Goal: Information Seeking & Learning: Learn about a topic

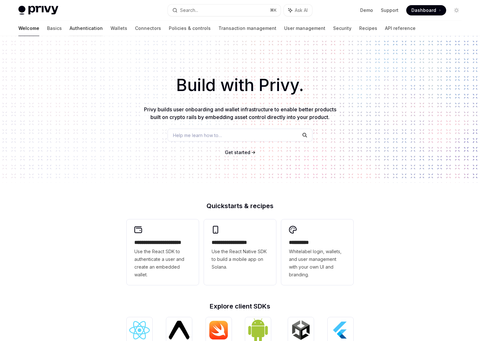
click at [70, 28] on link "Authentication" at bounding box center [86, 28] width 33 height 15
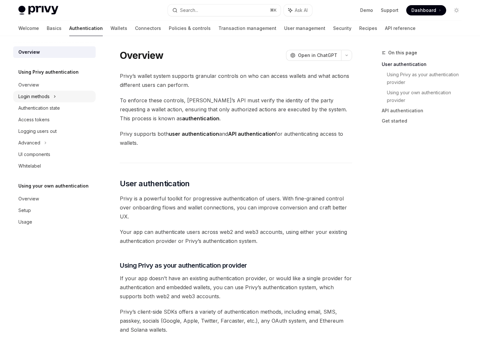
click at [39, 100] on div "Login methods" at bounding box center [33, 97] width 31 height 8
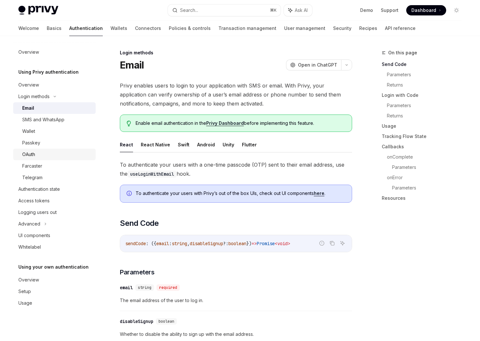
click at [43, 157] on div "OAuth" at bounding box center [57, 155] width 70 height 8
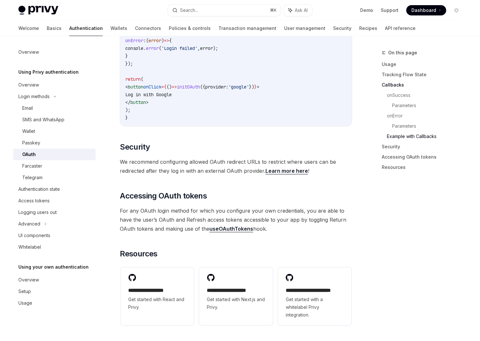
scroll to position [1359, 0]
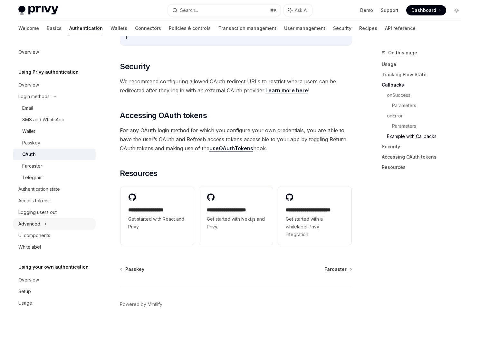
click at [43, 224] on div "Advanced" at bounding box center [54, 224] width 82 height 12
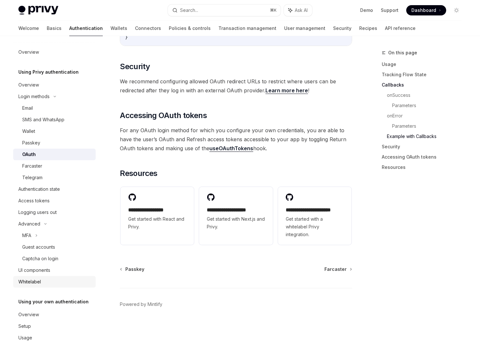
click at [43, 281] on div "Whitelabel" at bounding box center [54, 282] width 73 height 8
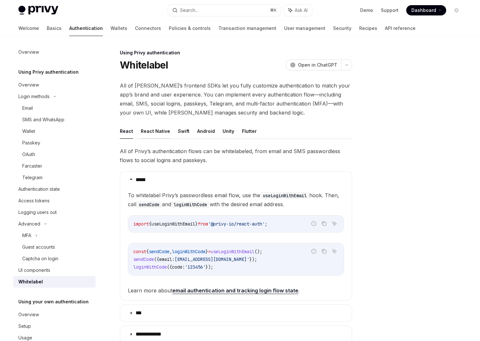
click at [156, 129] on button "React Native" at bounding box center [155, 131] width 29 height 15
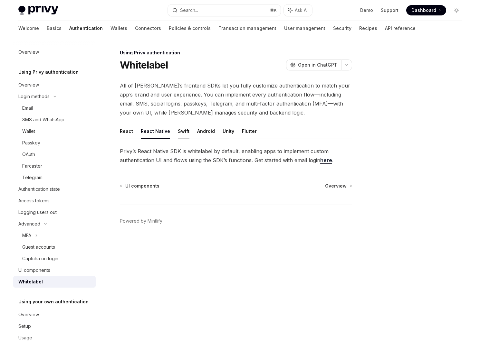
click at [180, 132] on button "Swift" at bounding box center [184, 131] width 12 height 15
click at [130, 129] on button "React" at bounding box center [126, 131] width 13 height 15
type textarea "*"
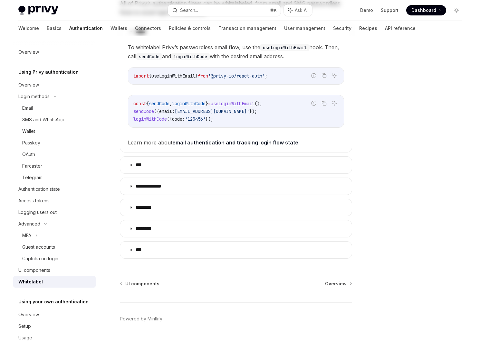
scroll to position [165, 0]
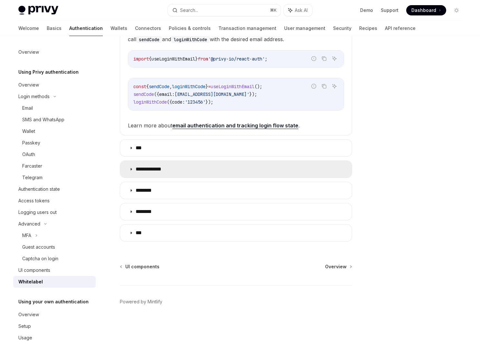
click at [153, 172] on p "**********" at bounding box center [151, 169] width 31 height 6
